Goal: Task Accomplishment & Management: Use online tool/utility

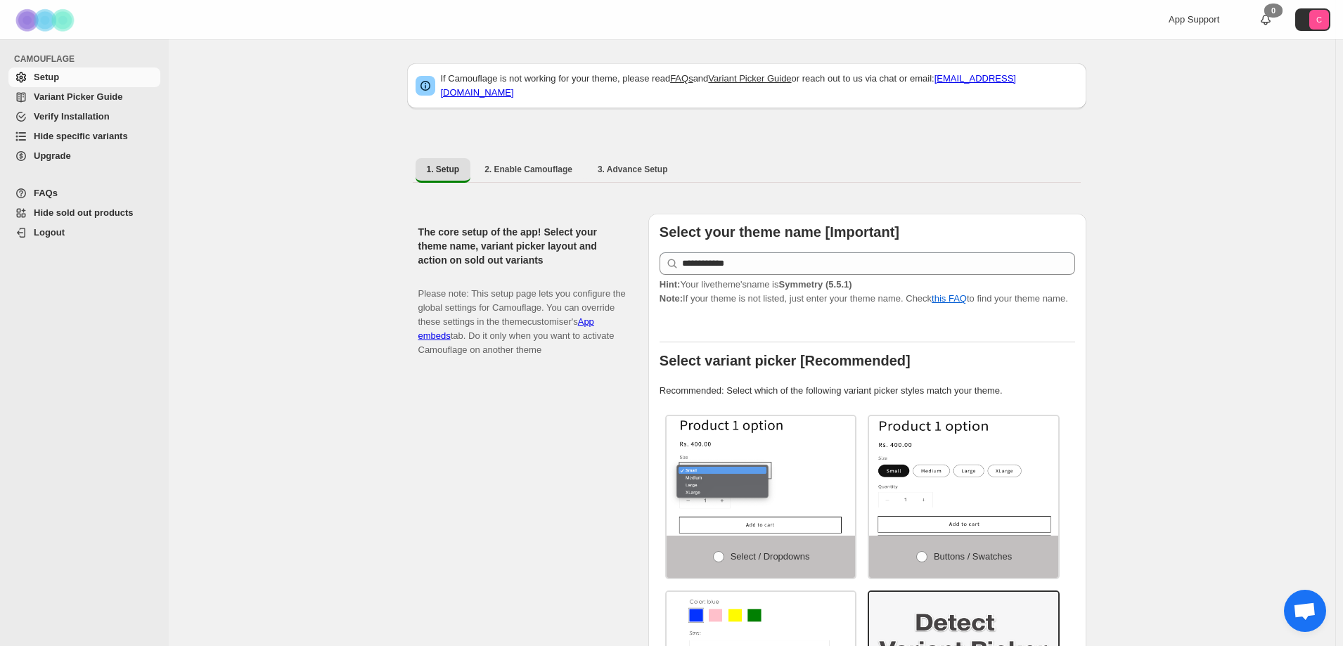
click at [63, 137] on span "Hide specific variants" at bounding box center [81, 136] width 94 height 11
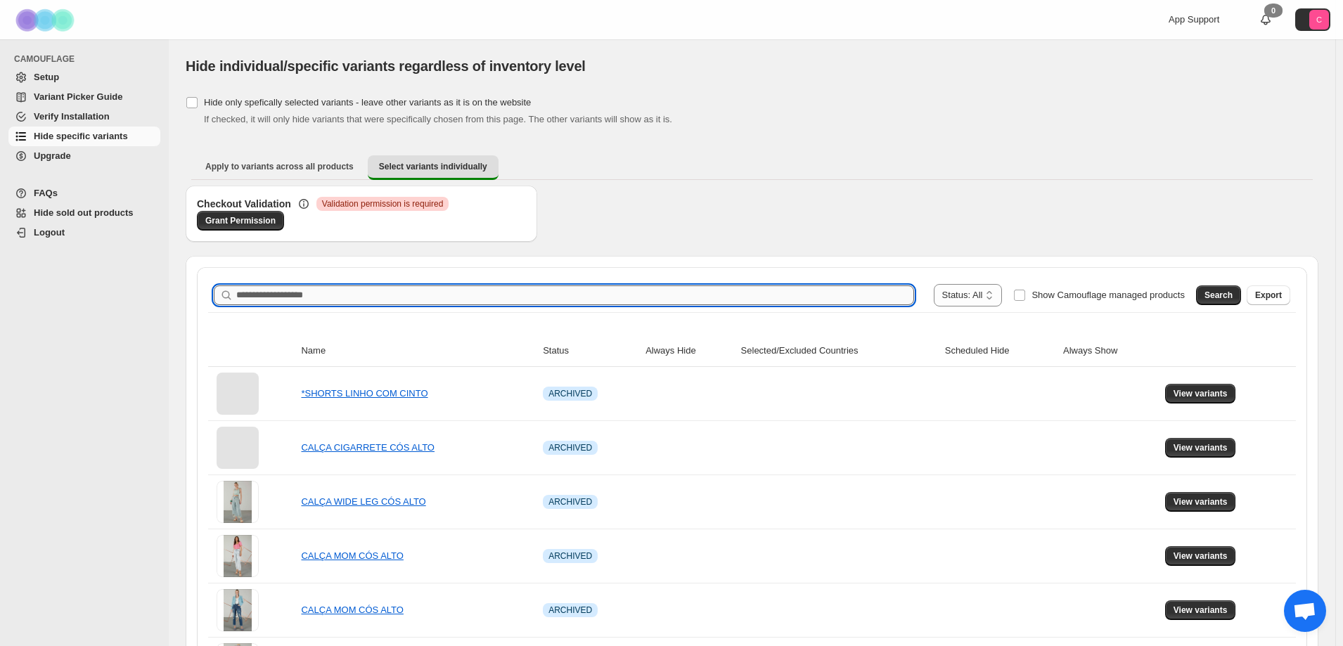
click at [258, 294] on input "Search product name" at bounding box center [575, 295] width 678 height 20
paste input "**********"
click at [1225, 295] on span "Search" at bounding box center [1218, 295] width 28 height 11
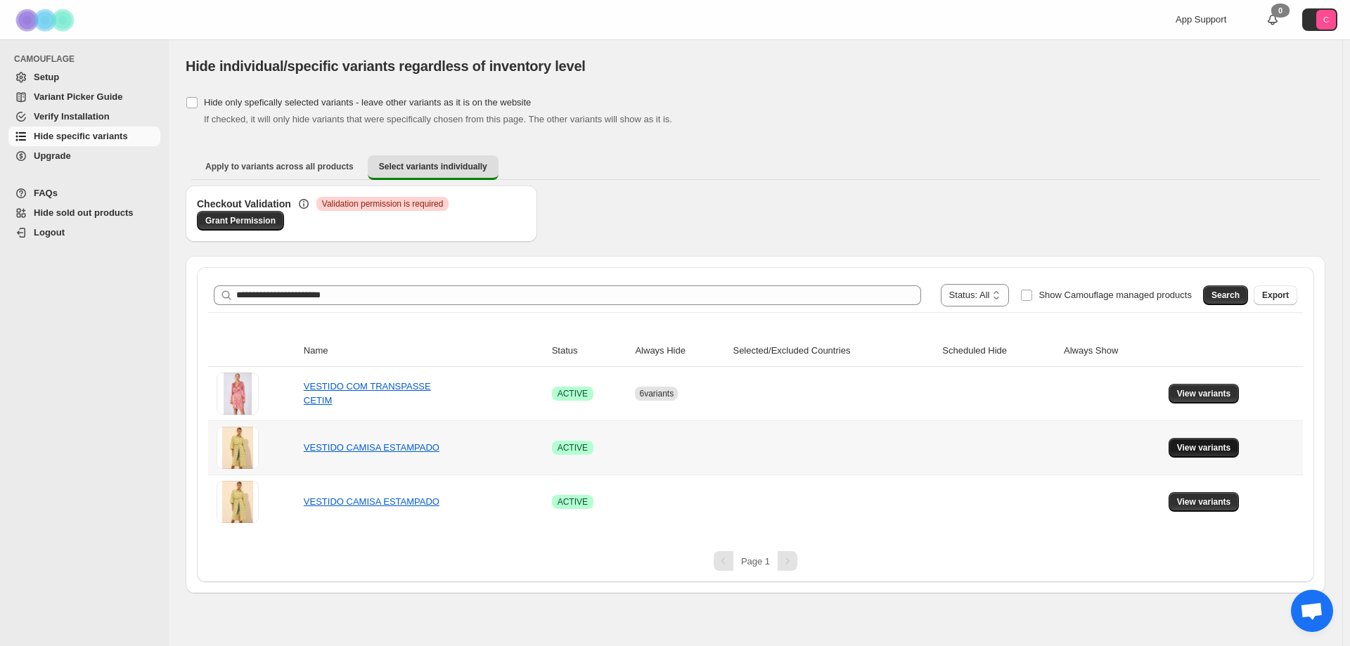
click at [1207, 449] on span "View variants" at bounding box center [1204, 447] width 54 height 11
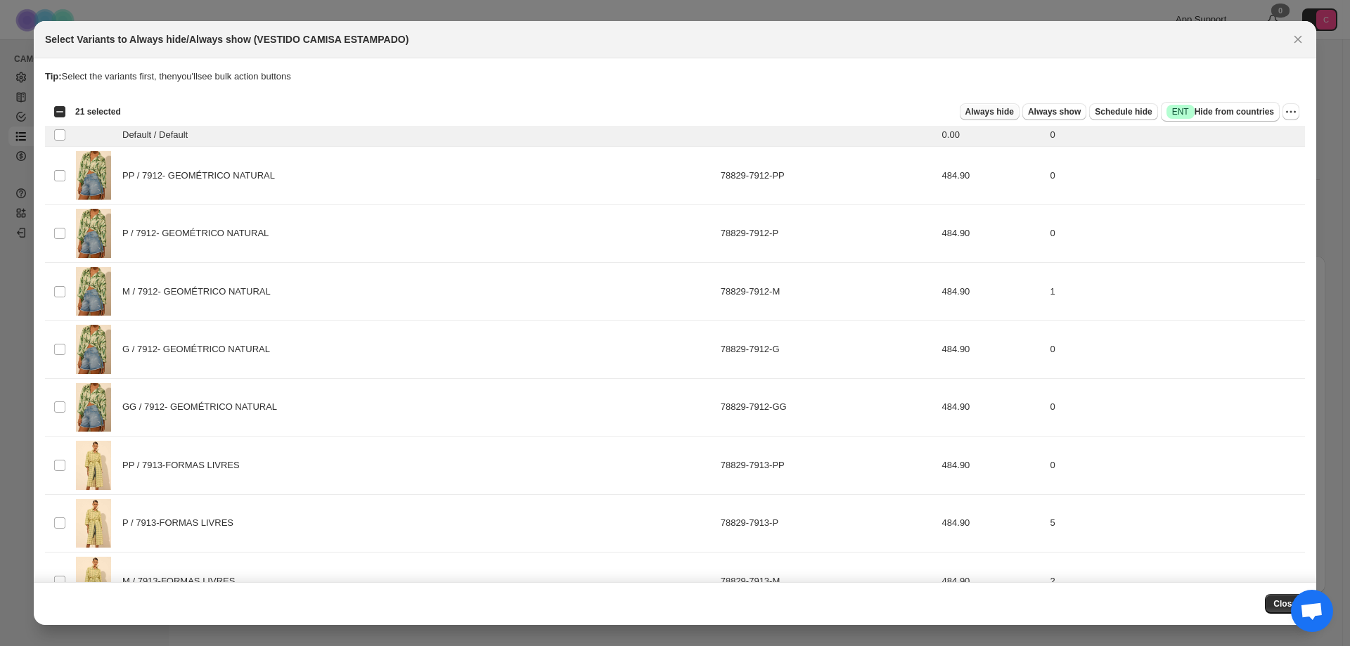
click at [995, 110] on span "Always hide" at bounding box center [989, 111] width 49 height 11
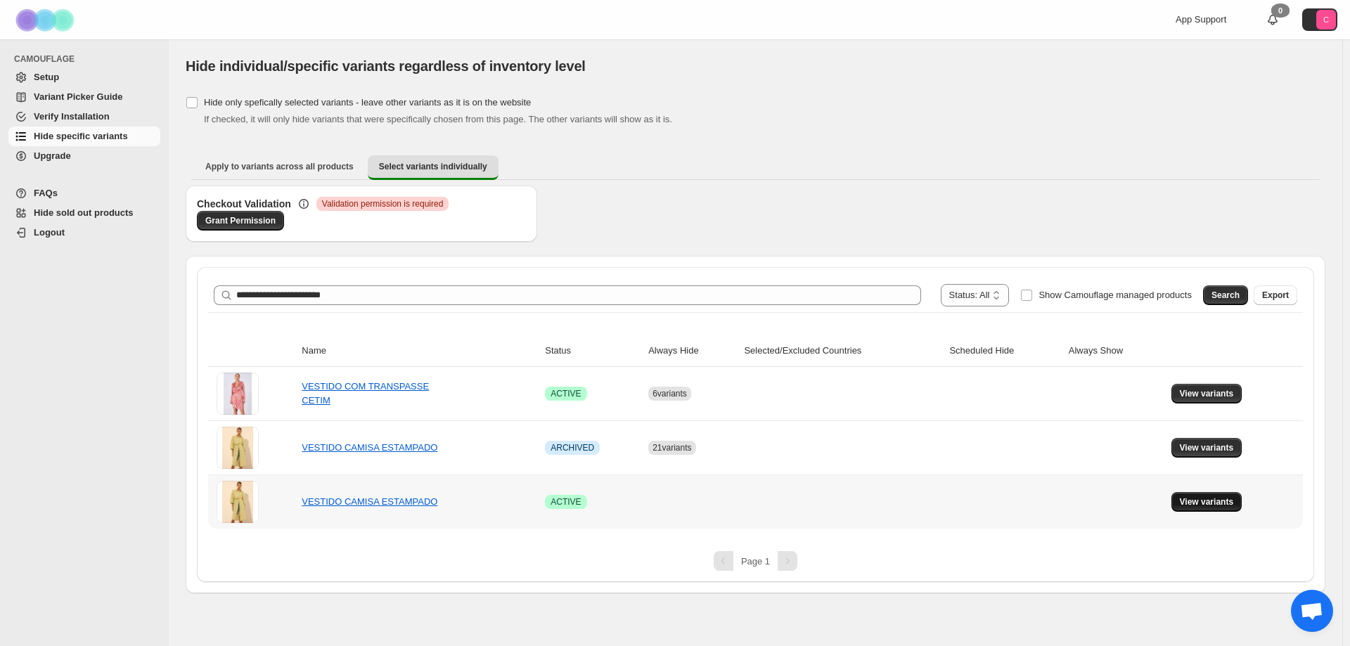
click at [1205, 501] on span "View variants" at bounding box center [1207, 501] width 54 height 11
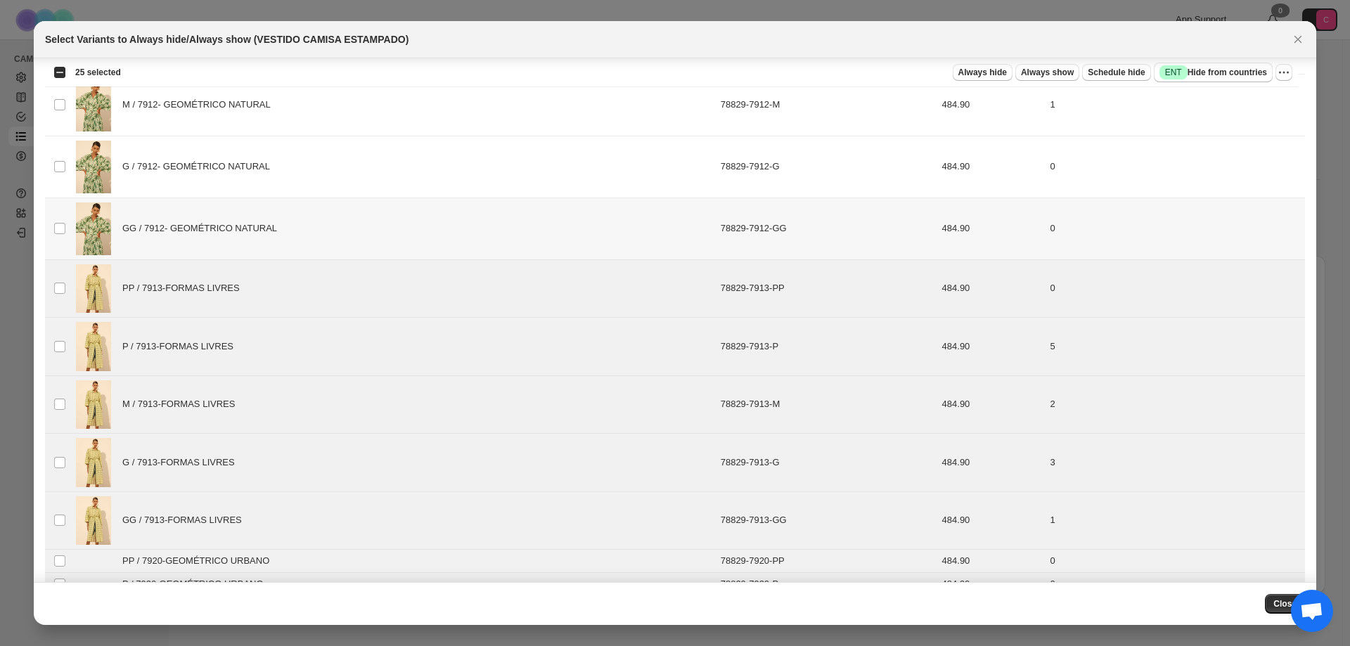
scroll to position [211, 0]
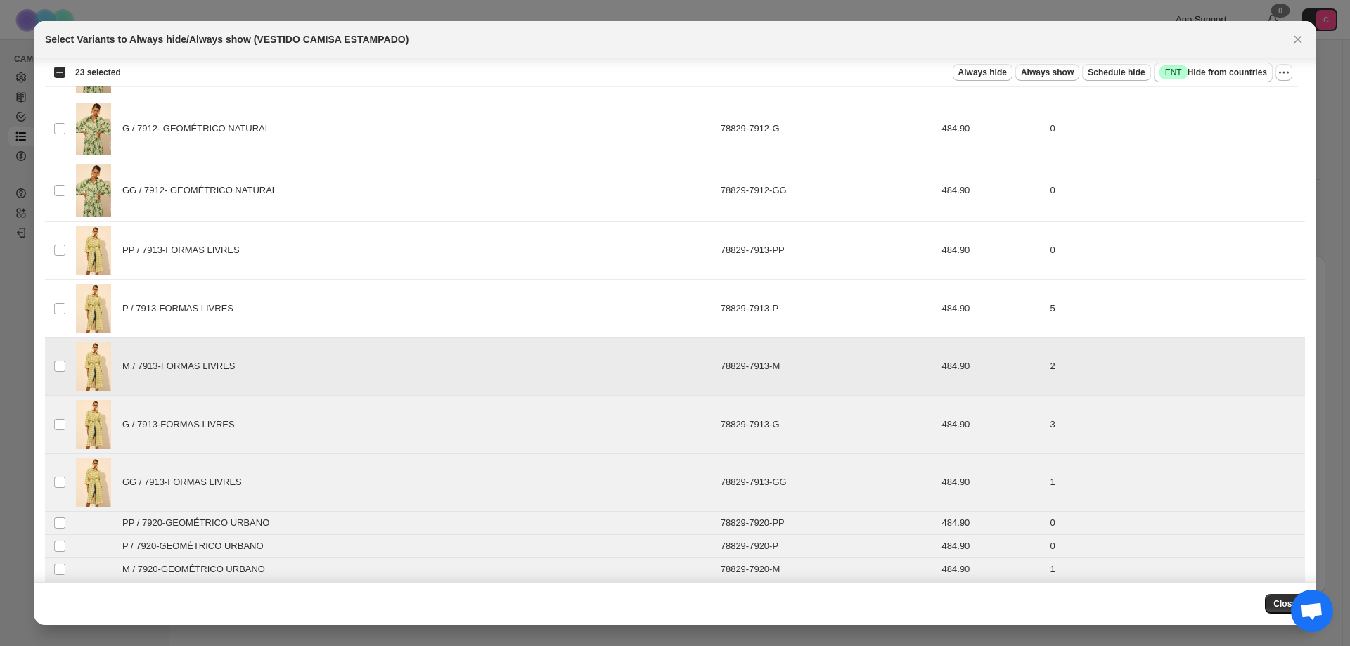
drag, startPoint x: 66, startPoint y: 366, endPoint x: 58, endPoint y: 377, distance: 13.6
click at [65, 366] on td "Select product variant" at bounding box center [58, 366] width 27 height 58
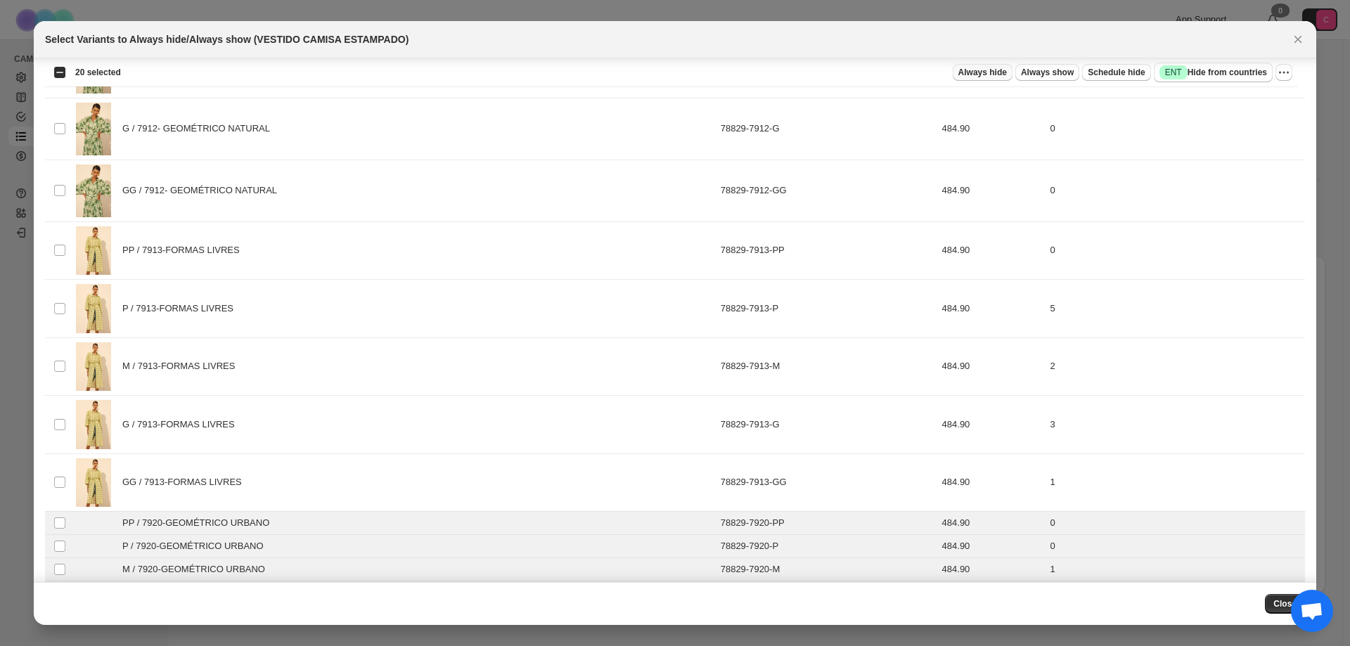
click at [988, 74] on span "Always hide" at bounding box center [982, 72] width 49 height 11
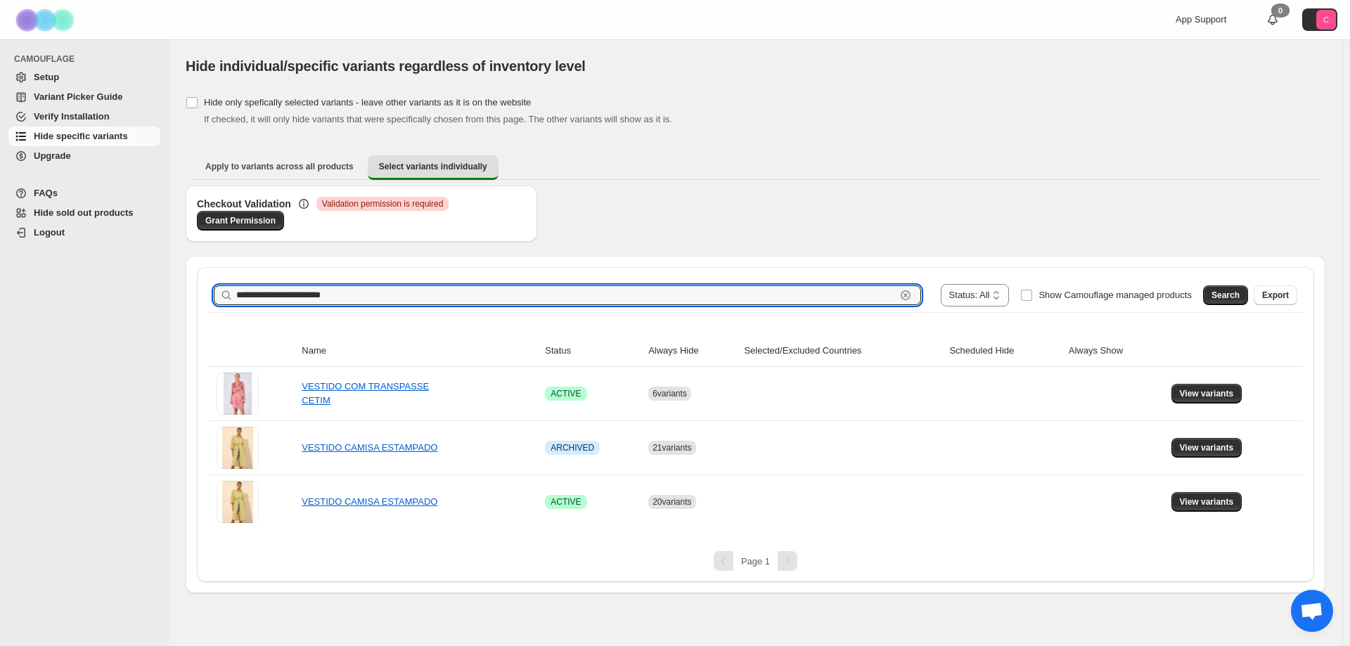
drag, startPoint x: 380, startPoint y: 292, endPoint x: 183, endPoint y: 292, distance: 196.1
click at [183, 292] on div "**********" at bounding box center [755, 316] width 1173 height 554
paste input "text"
type input "**********"
click at [1234, 292] on span "Search" at bounding box center [1225, 295] width 28 height 11
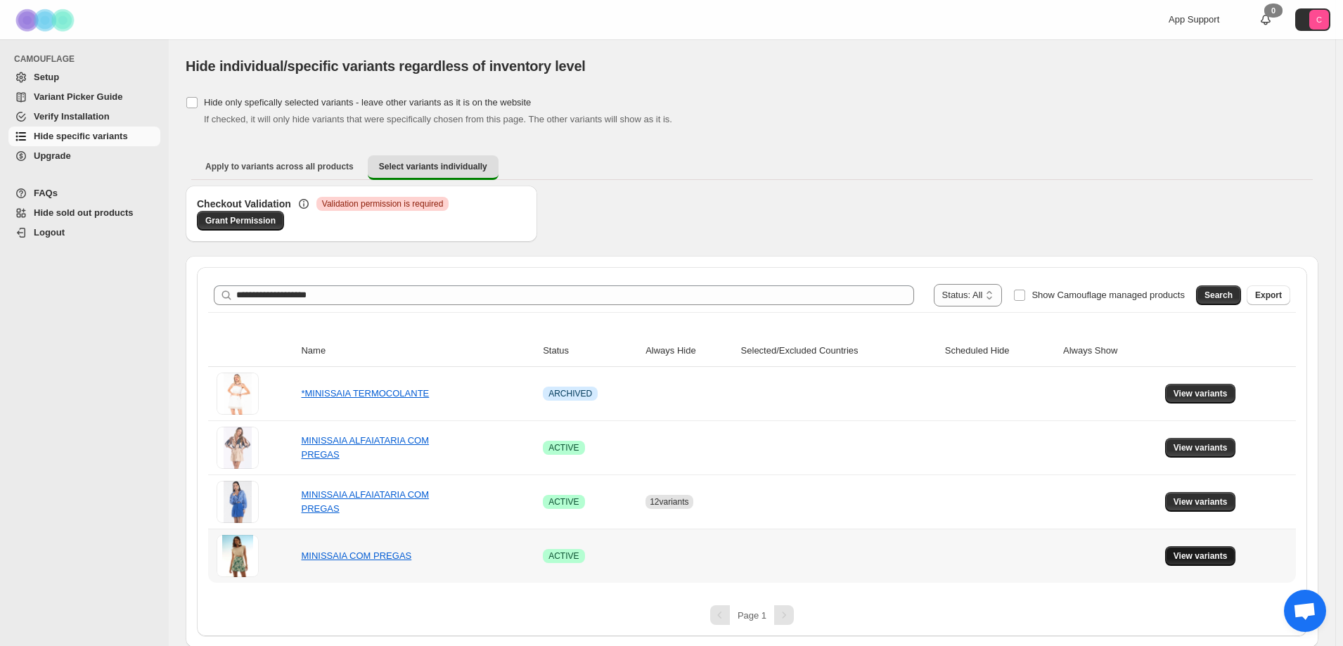
click at [1205, 557] on span "View variants" at bounding box center [1200, 555] width 54 height 11
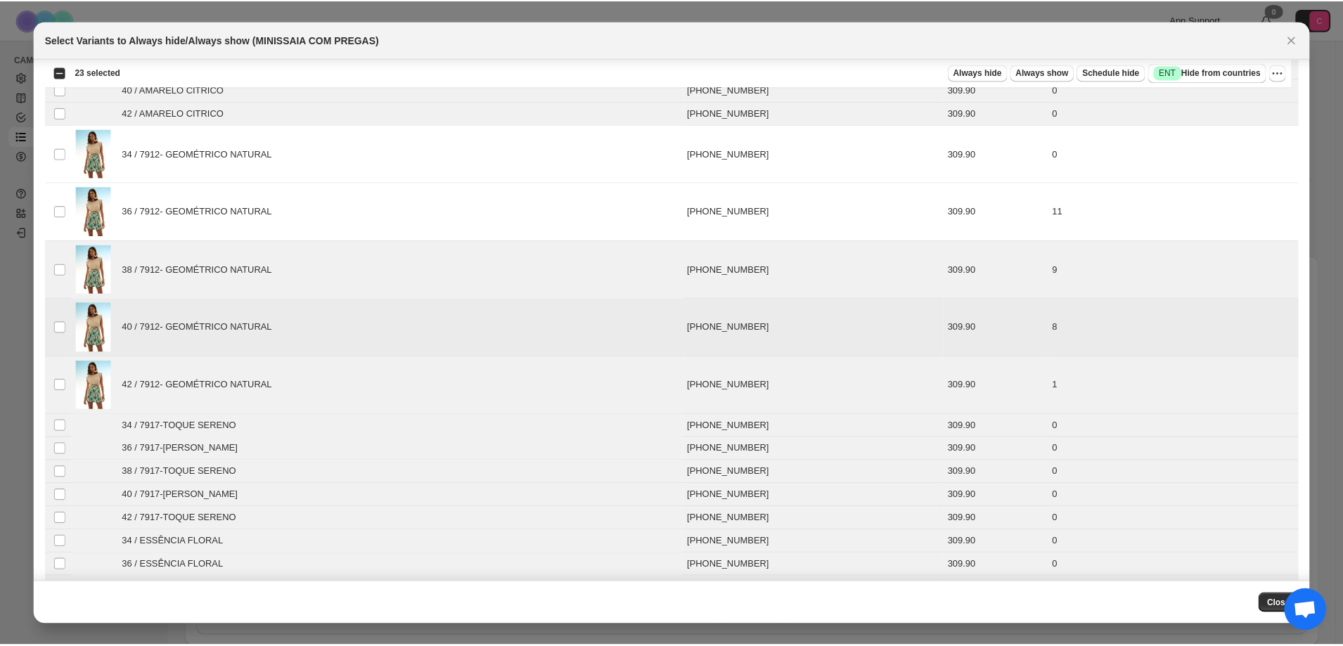
scroll to position [281, 0]
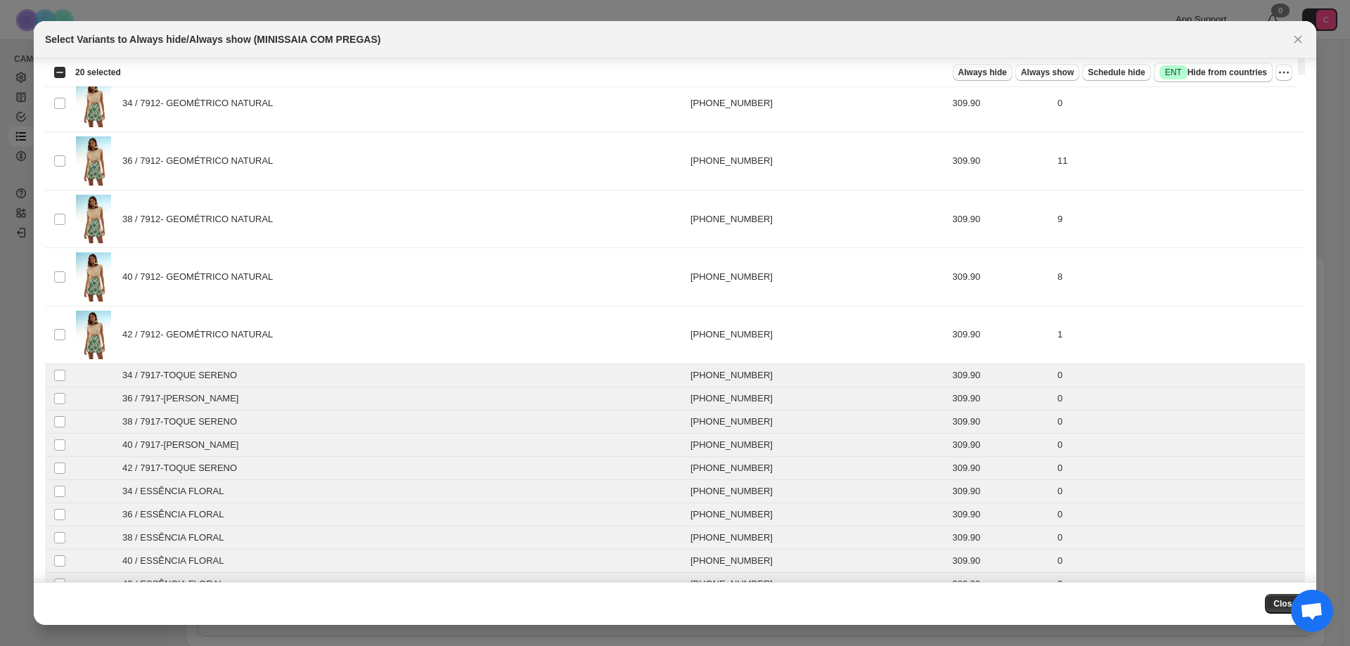
click at [997, 76] on span "Always hide" at bounding box center [982, 72] width 49 height 11
